Goal: Task Accomplishment & Management: Manage account settings

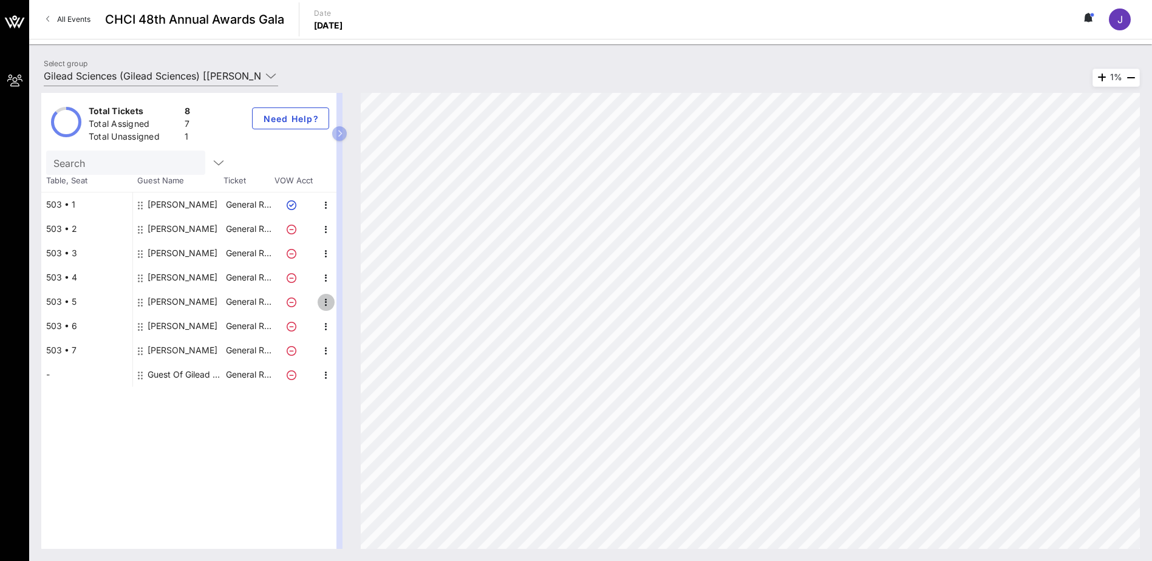
click at [325, 302] on icon "button" at bounding box center [326, 302] width 15 height 15
click at [357, 304] on div "Edit" at bounding box center [356, 306] width 24 height 10
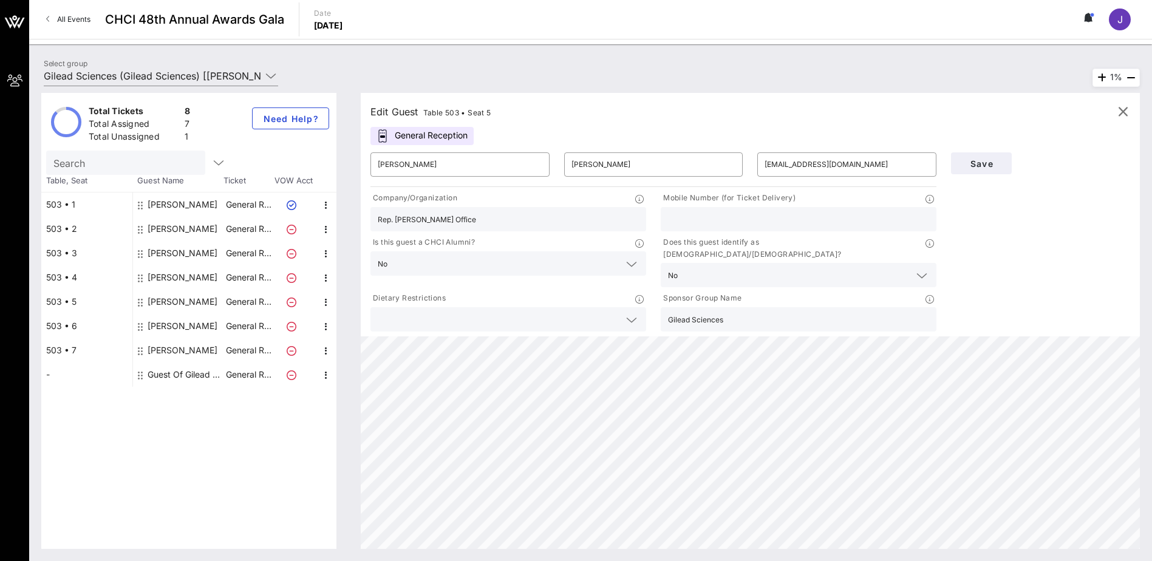
click at [691, 223] on input "text" at bounding box center [798, 219] width 261 height 16
paste input "[PHONE_NUMBER]"
type input "[PHONE_NUMBER]"
click at [762, 169] on button "Save" at bounding box center [981, 163] width 61 height 22
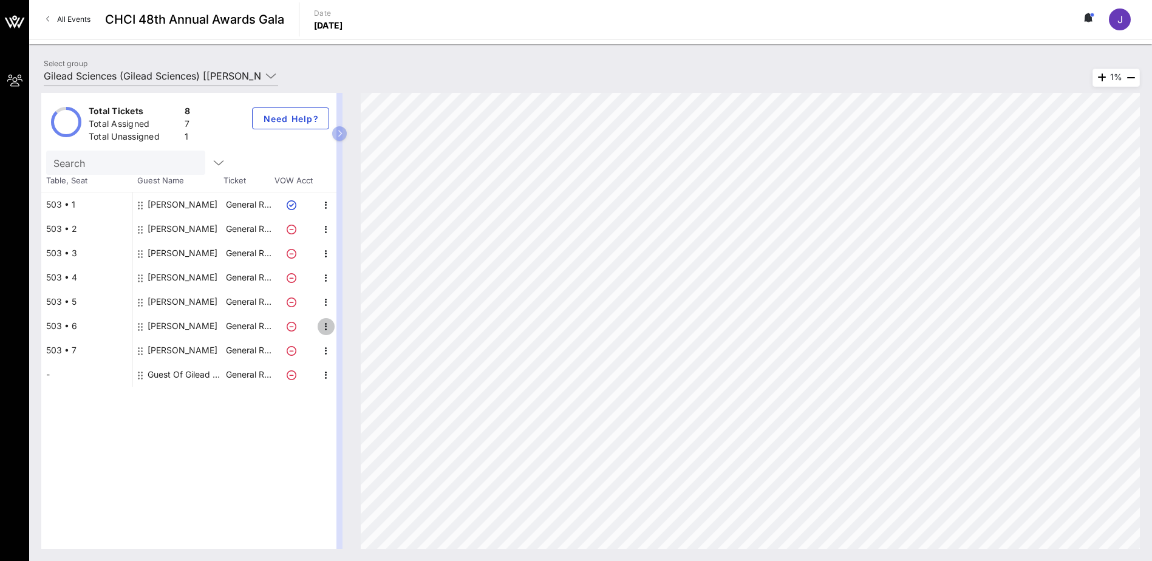
click at [327, 330] on icon "button" at bounding box center [326, 326] width 15 height 15
click at [354, 332] on div "Edit" at bounding box center [356, 330] width 24 height 10
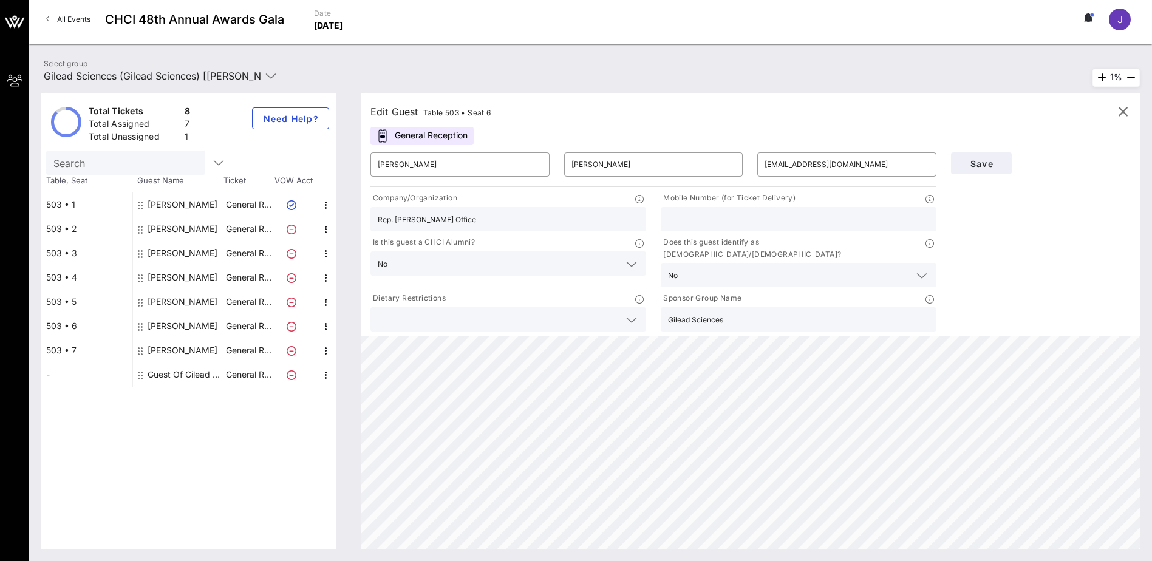
click at [723, 212] on input "text" at bounding box center [798, 219] width 261 height 16
paste input "6195365016"
type input "6195365016"
click at [762, 168] on span "Save" at bounding box center [980, 163] width 41 height 10
